Goal: Information Seeking & Learning: Learn about a topic

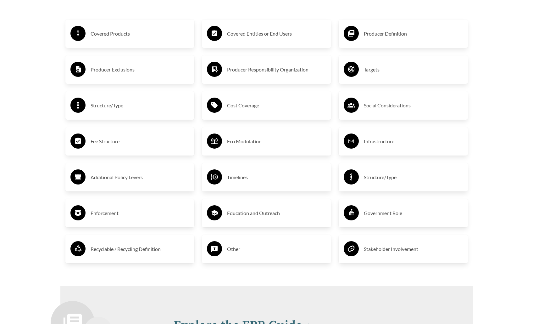
scroll to position [1051, 0]
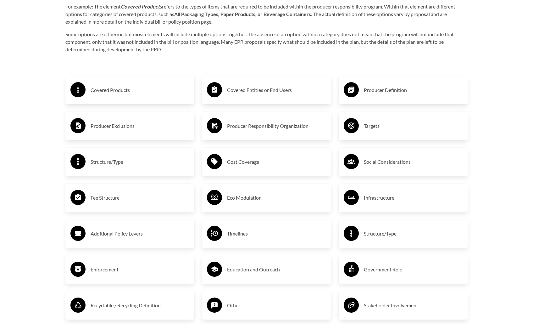
click at [124, 95] on h3 "Covered Products" at bounding box center [140, 90] width 99 height 10
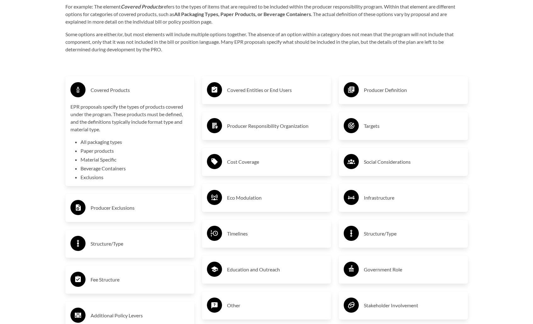
click at [124, 95] on h3 "Covered Products" at bounding box center [140, 90] width 99 height 10
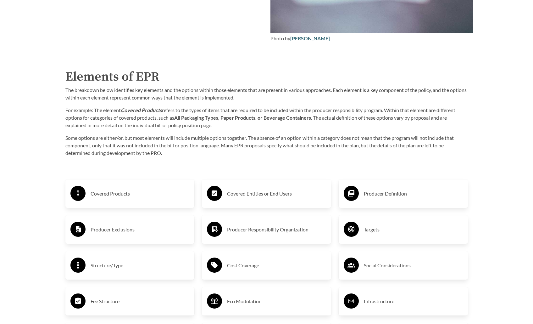
scroll to position [862, 0]
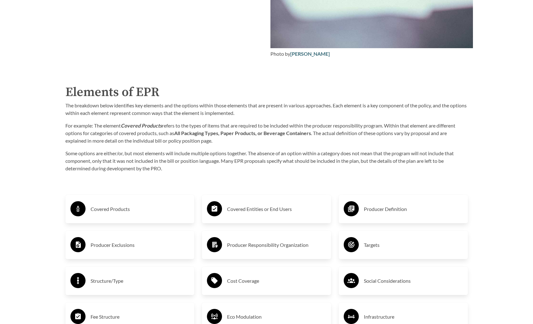
scroll to position [975, 0]
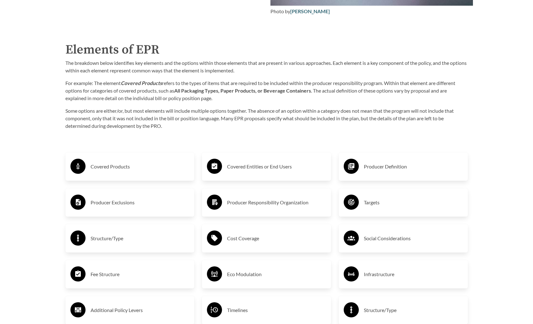
click at [111, 171] on h3 "Covered Products" at bounding box center [140, 166] width 99 height 10
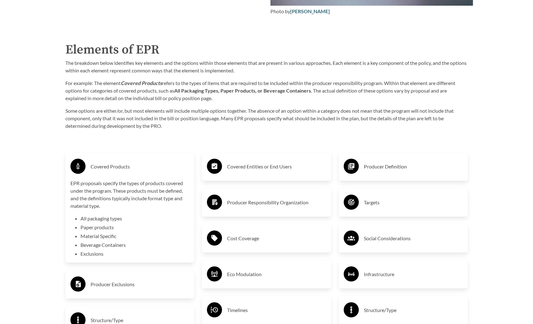
click at [111, 171] on h3 "Covered Products" at bounding box center [140, 166] width 99 height 10
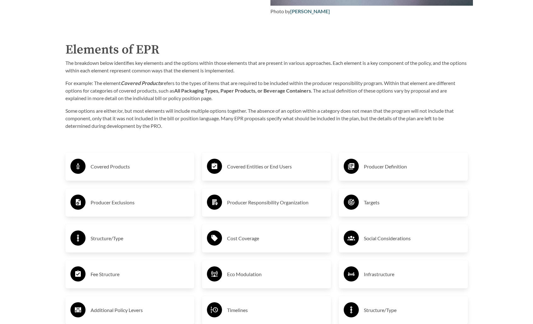
click at [128, 203] on h3 "Producer Exclusions" at bounding box center [140, 202] width 99 height 10
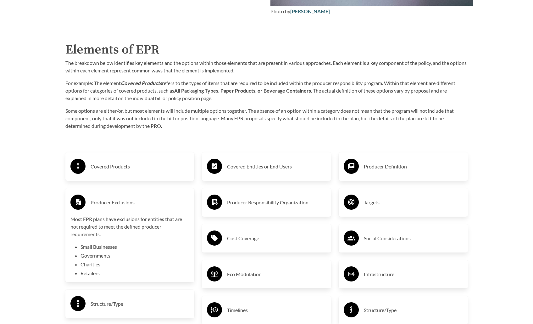
click at [128, 203] on h3 "Producer Exclusions" at bounding box center [140, 202] width 99 height 10
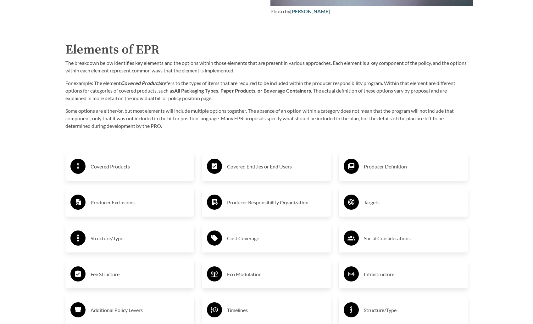
click at [128, 203] on h3 "Producer Exclusions" at bounding box center [140, 202] width 99 height 10
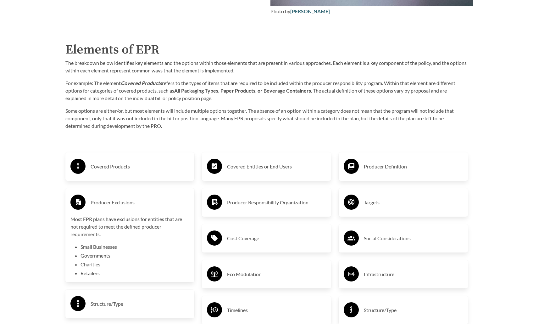
click at [128, 203] on h3 "Producer Exclusions" at bounding box center [140, 202] width 99 height 10
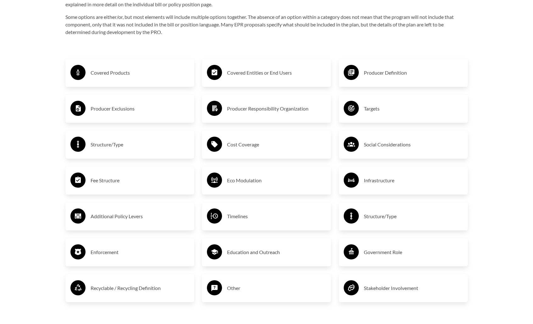
scroll to position [1069, 0]
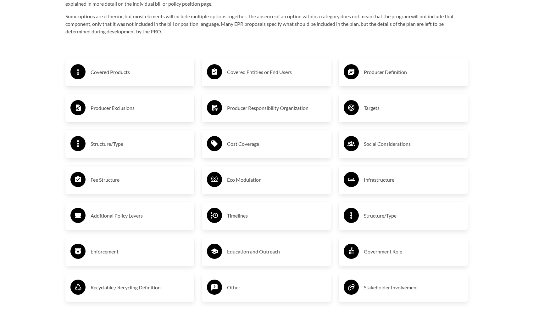
click at [142, 108] on h3 "Producer Exclusions" at bounding box center [140, 108] width 99 height 10
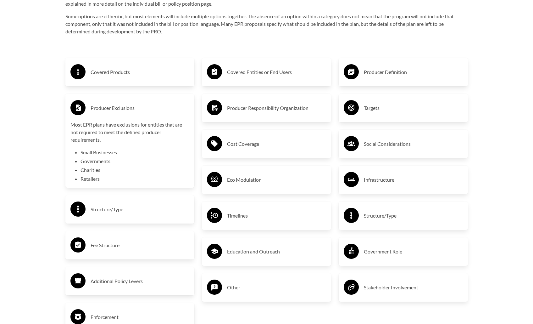
click at [142, 108] on h3 "Producer Exclusions" at bounding box center [140, 108] width 99 height 10
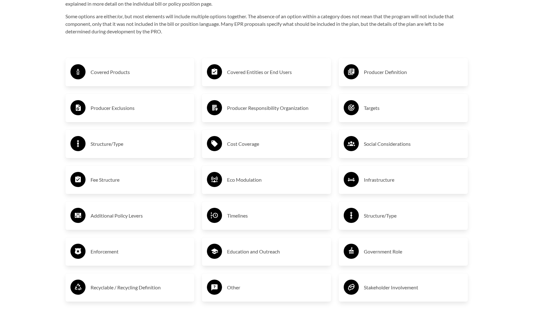
click at [272, 147] on h3 "Cost Coverage" at bounding box center [276, 144] width 99 height 10
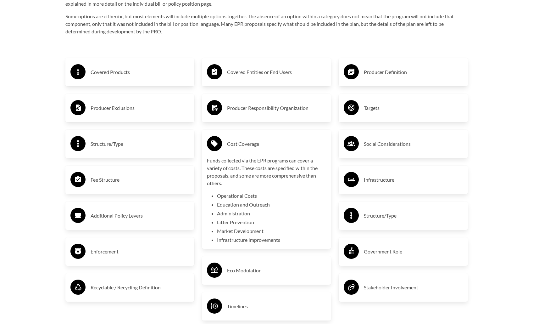
click at [272, 147] on h3 "Cost Coverage" at bounding box center [276, 144] width 99 height 10
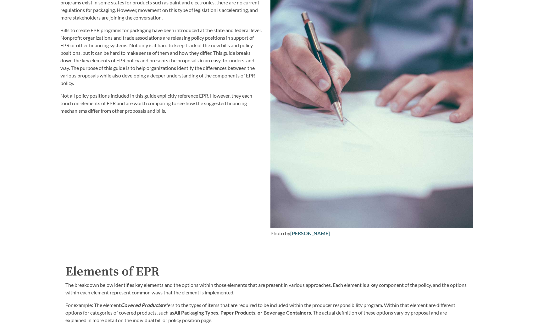
scroll to position [660, 0]
